Goal: Transaction & Acquisition: Book appointment/travel/reservation

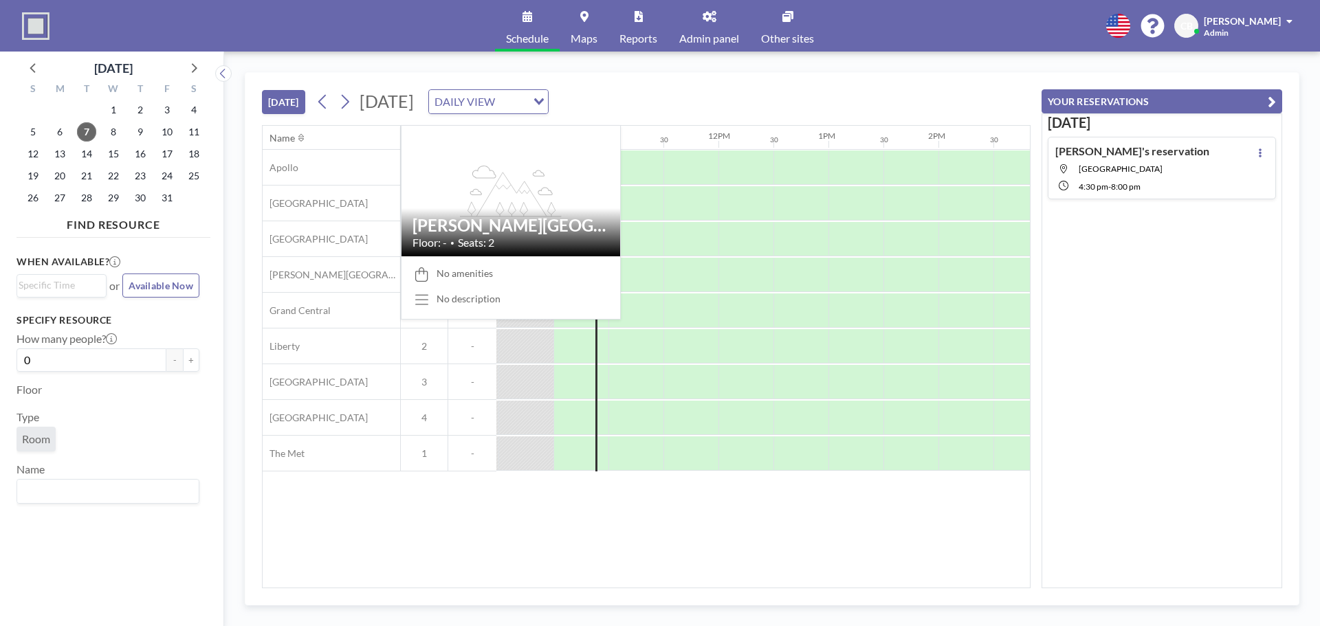
scroll to position [0, 1100]
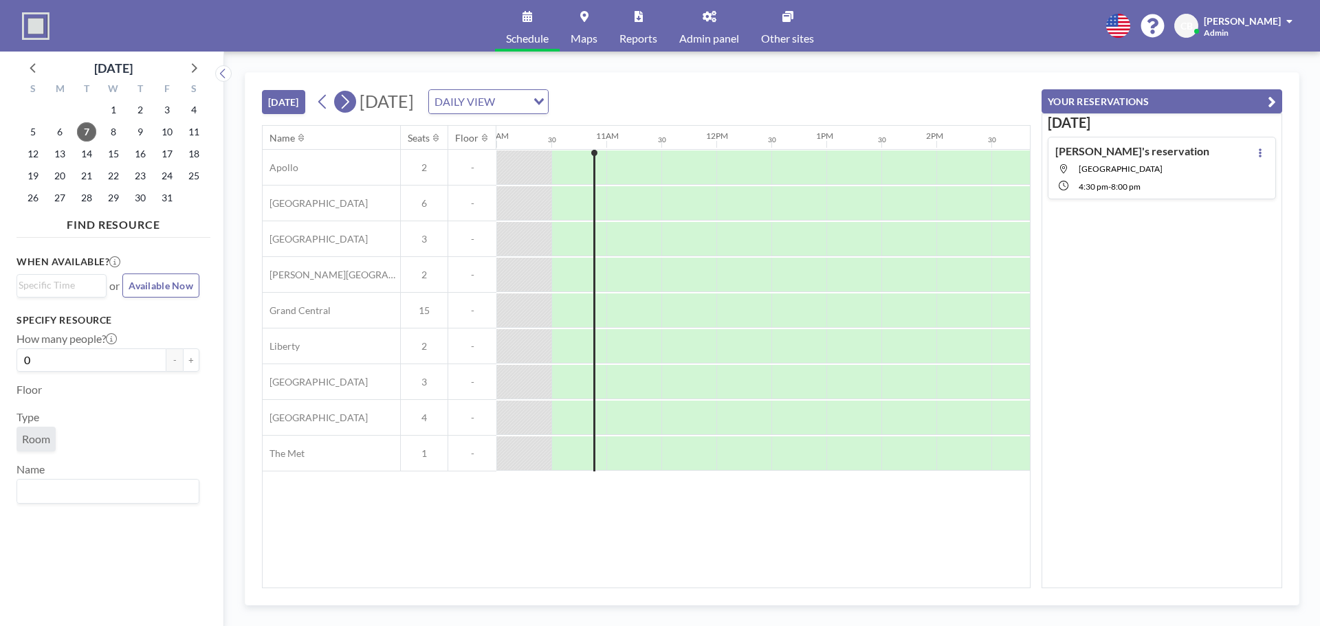
click at [348, 102] on icon at bounding box center [344, 101] width 13 height 21
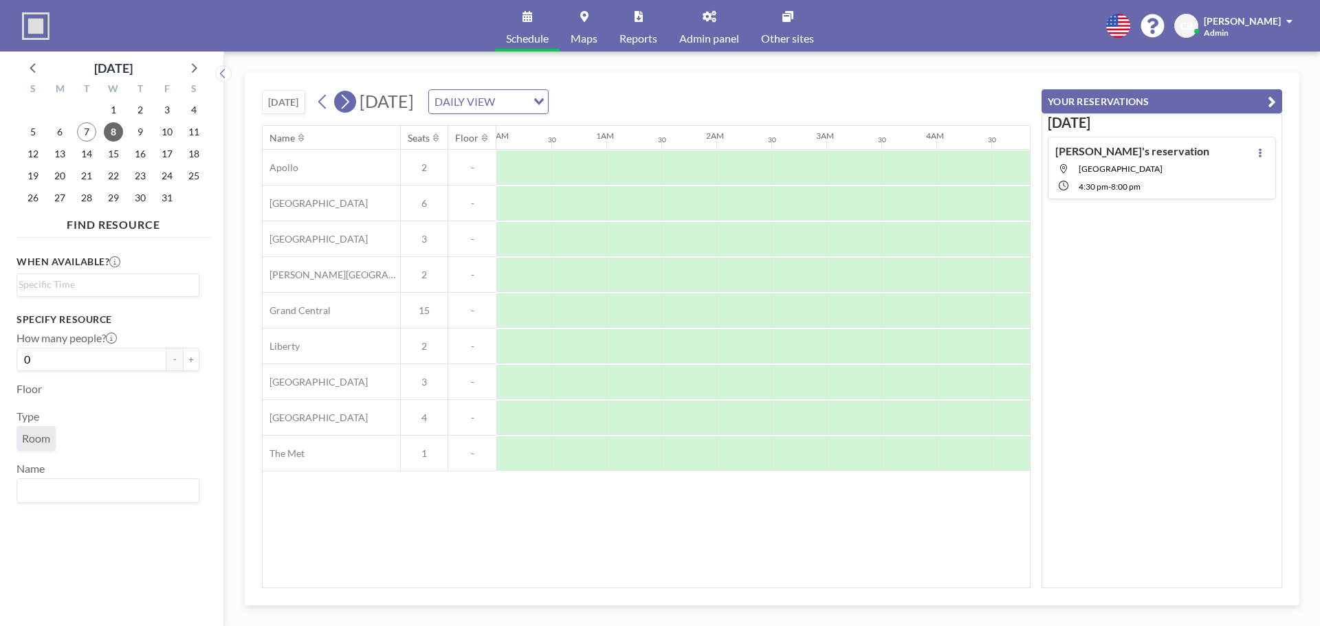
click at [348, 102] on icon at bounding box center [344, 101] width 13 height 21
click at [82, 178] on span "21" at bounding box center [86, 175] width 19 height 19
click at [586, 206] on div at bounding box center [596, 203] width 55 height 34
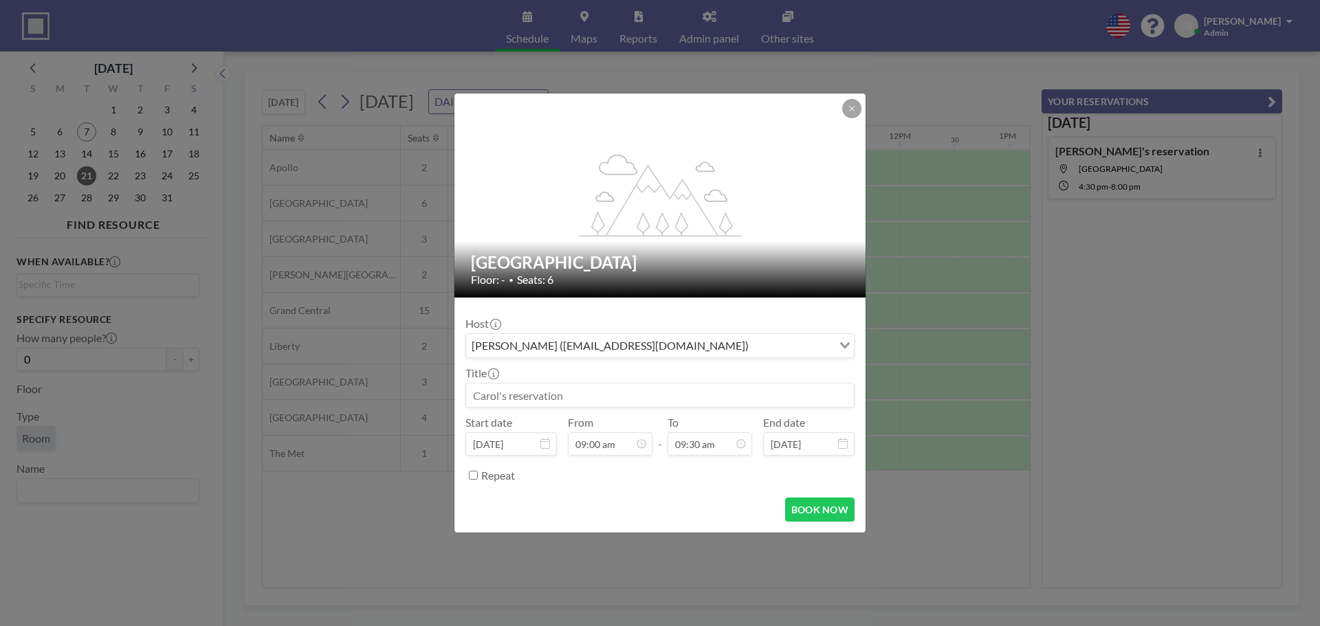
click at [582, 340] on div "[PERSON_NAME] ([EMAIL_ADDRESS][DOMAIN_NAME])" at bounding box center [649, 344] width 366 height 21
click at [582, 340] on input "Search for option" at bounding box center [651, 346] width 369 height 18
click at [608, 302] on form "Host [PERSON_NAME] ([EMAIL_ADDRESS][DOMAIN_NAME]) Loading... Title Start date […" at bounding box center [659, 415] width 411 height 235
click at [549, 387] on input at bounding box center [660, 395] width 388 height 23
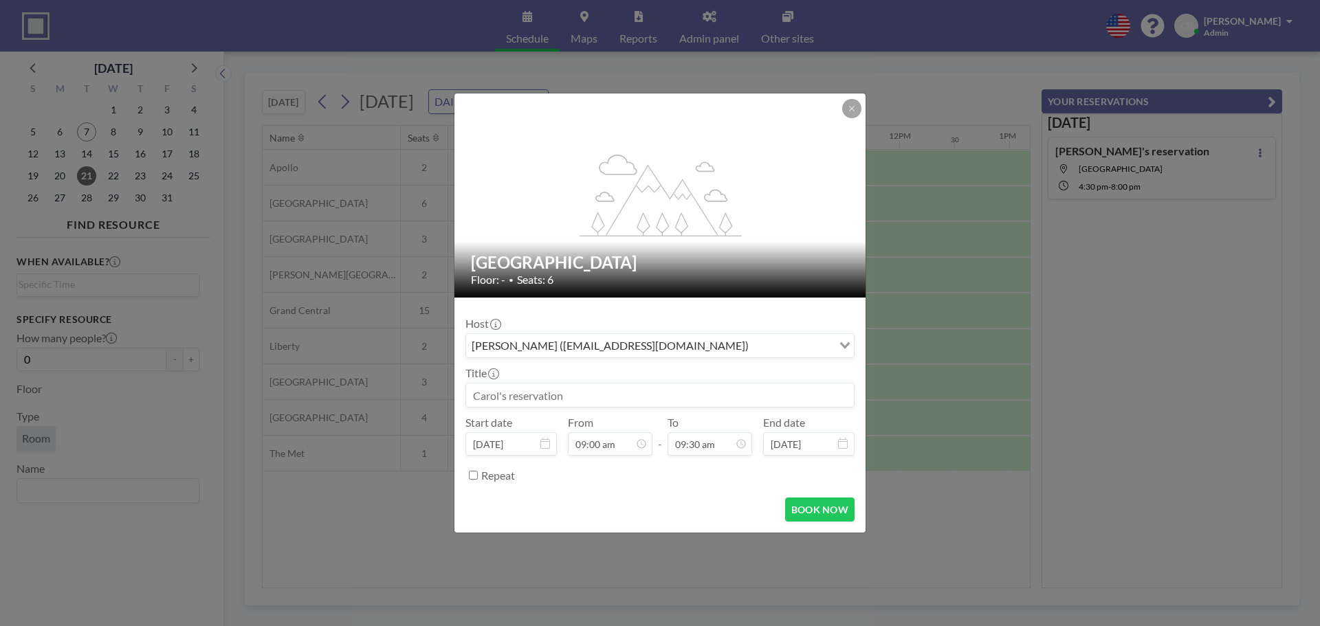
click at [549, 387] on input at bounding box center [660, 395] width 388 height 23
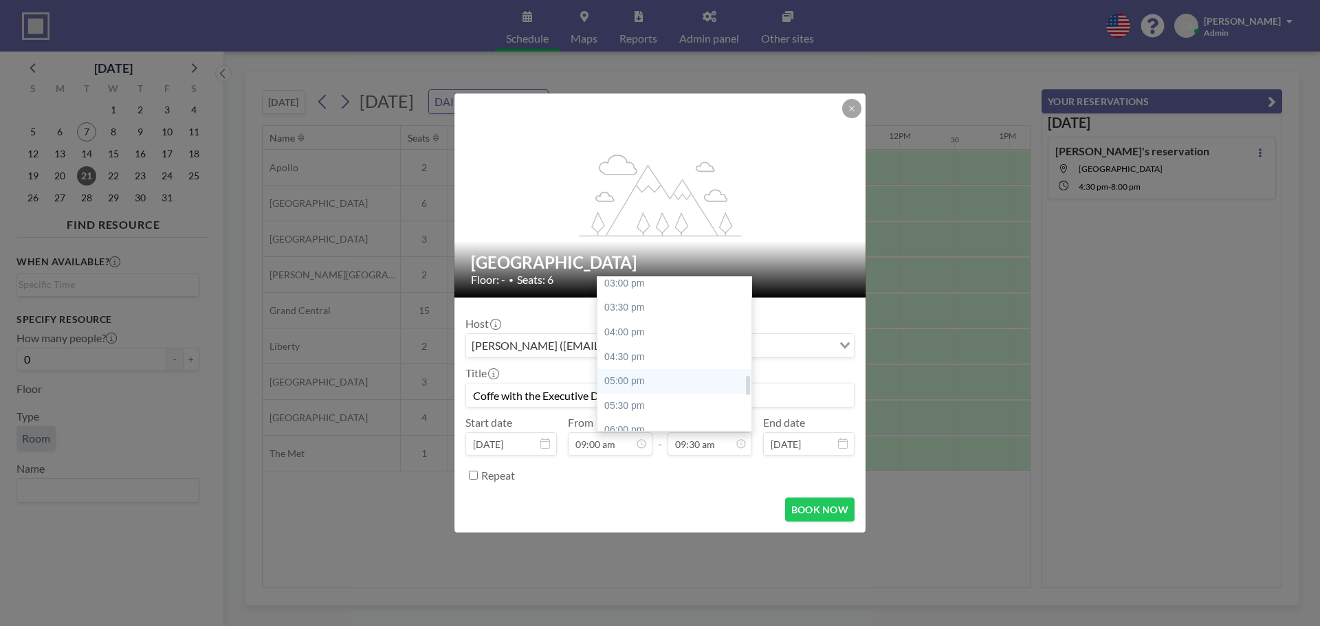
scroll to position [808, 0]
type input "Coffe with the Executive Director"
click at [664, 394] on div "06:30 pm" at bounding box center [677, 386] width 161 height 25
type input "06:30 pm"
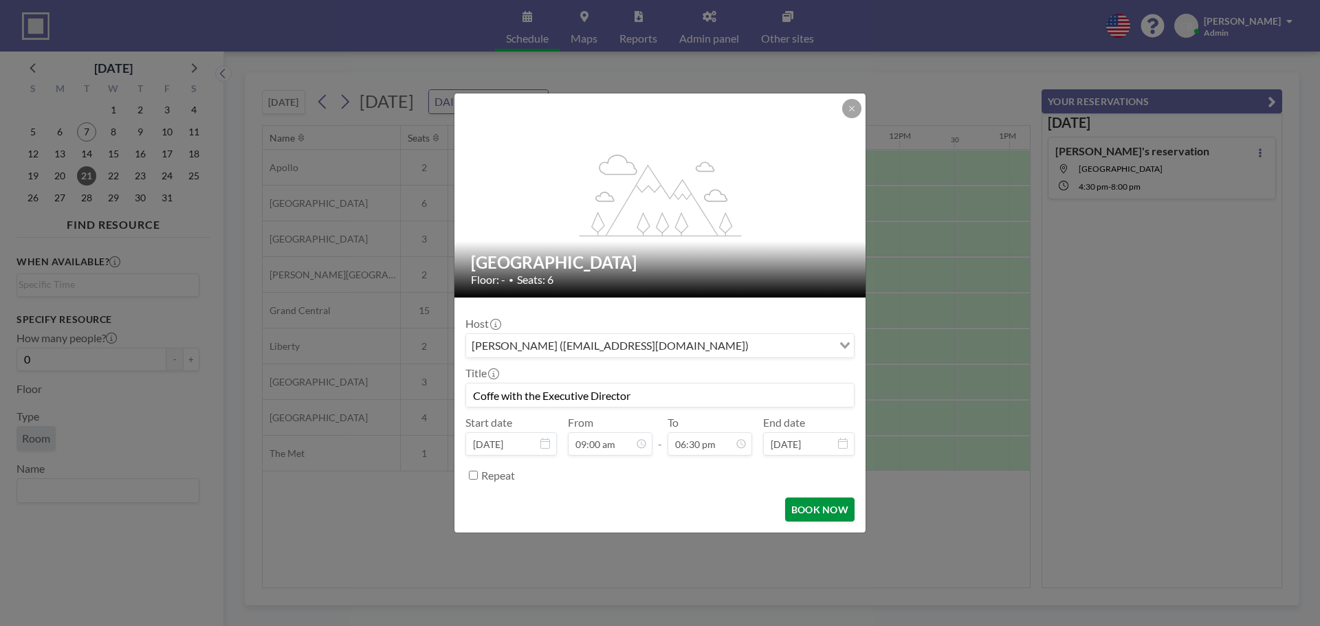
click at [820, 510] on button "BOOK NOW" at bounding box center [819, 510] width 69 height 24
